Goal: Use online tool/utility

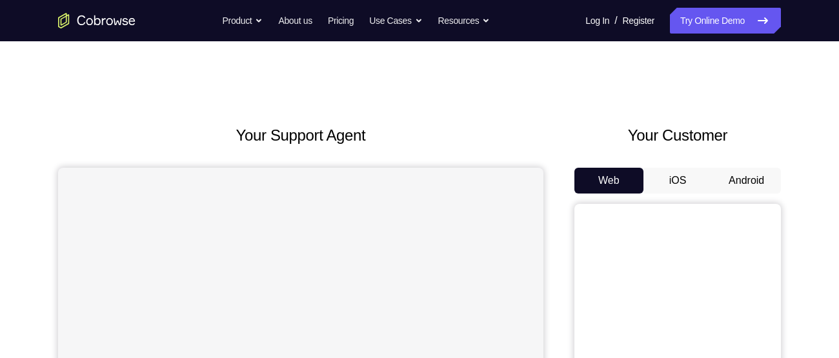
click at [746, 174] on button "Android" at bounding box center [746, 181] width 69 height 26
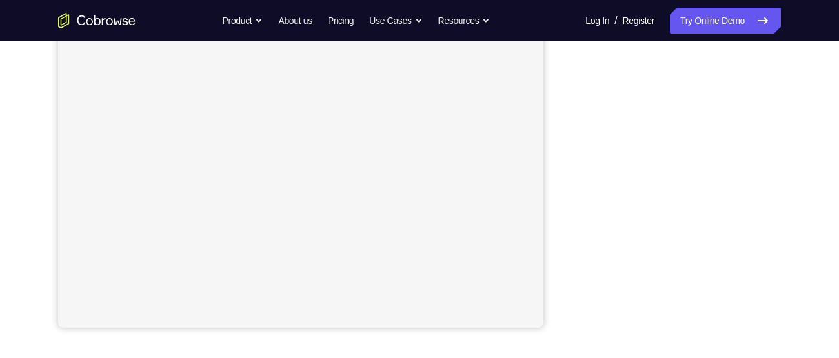
scroll to position [324, 0]
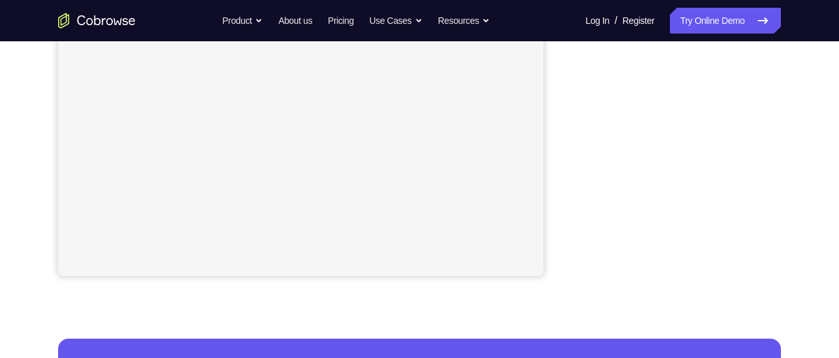
click at [556, 232] on div "Your Support Agent Your Customer Web iOS Android" at bounding box center [419, 38] width 723 height 477
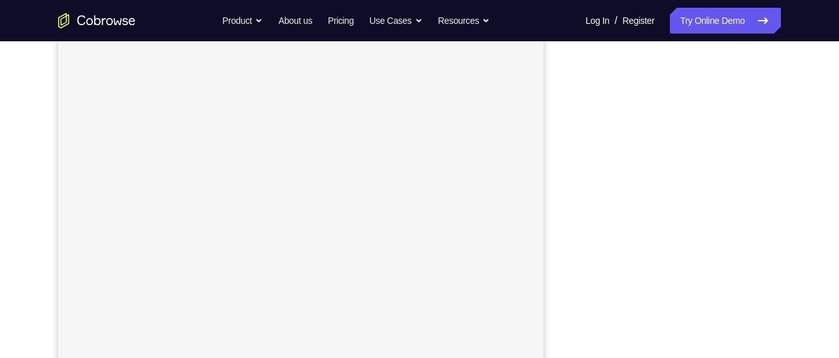
scroll to position [229, 0]
click at [752, 17] on link "Try Online Demo" at bounding box center [725, 21] width 111 height 26
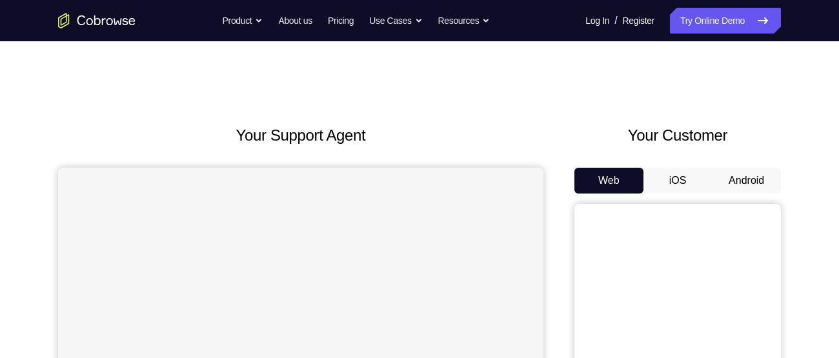
click at [763, 178] on button "Android" at bounding box center [746, 181] width 69 height 26
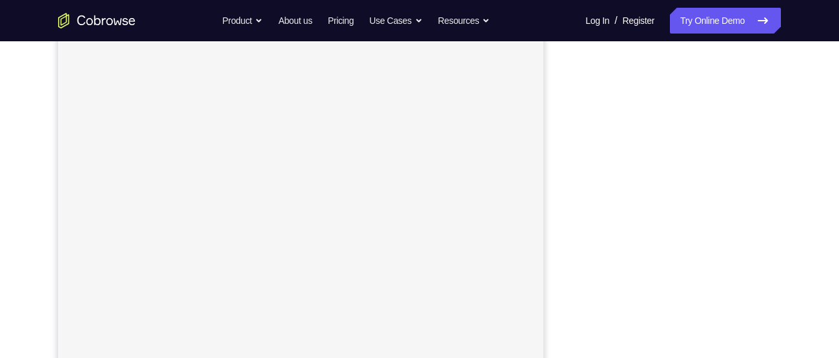
scroll to position [229, 0]
click at [757, 21] on icon at bounding box center [762, 20] width 15 height 15
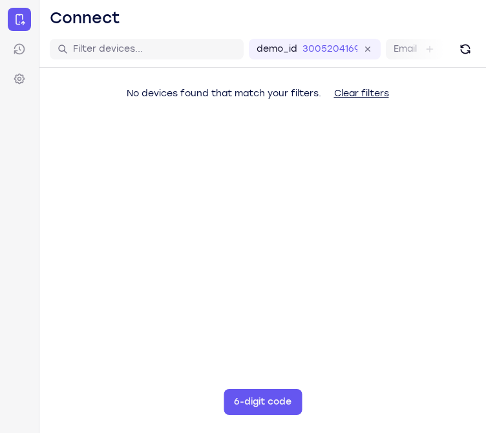
click at [481, 241] on main "demo_id 3005204169 3005204169 Email User ID Device ID Device name 6-digit code …" at bounding box center [262, 247] width 446 height 433
